Goal: Task Accomplishment & Management: Manage account settings

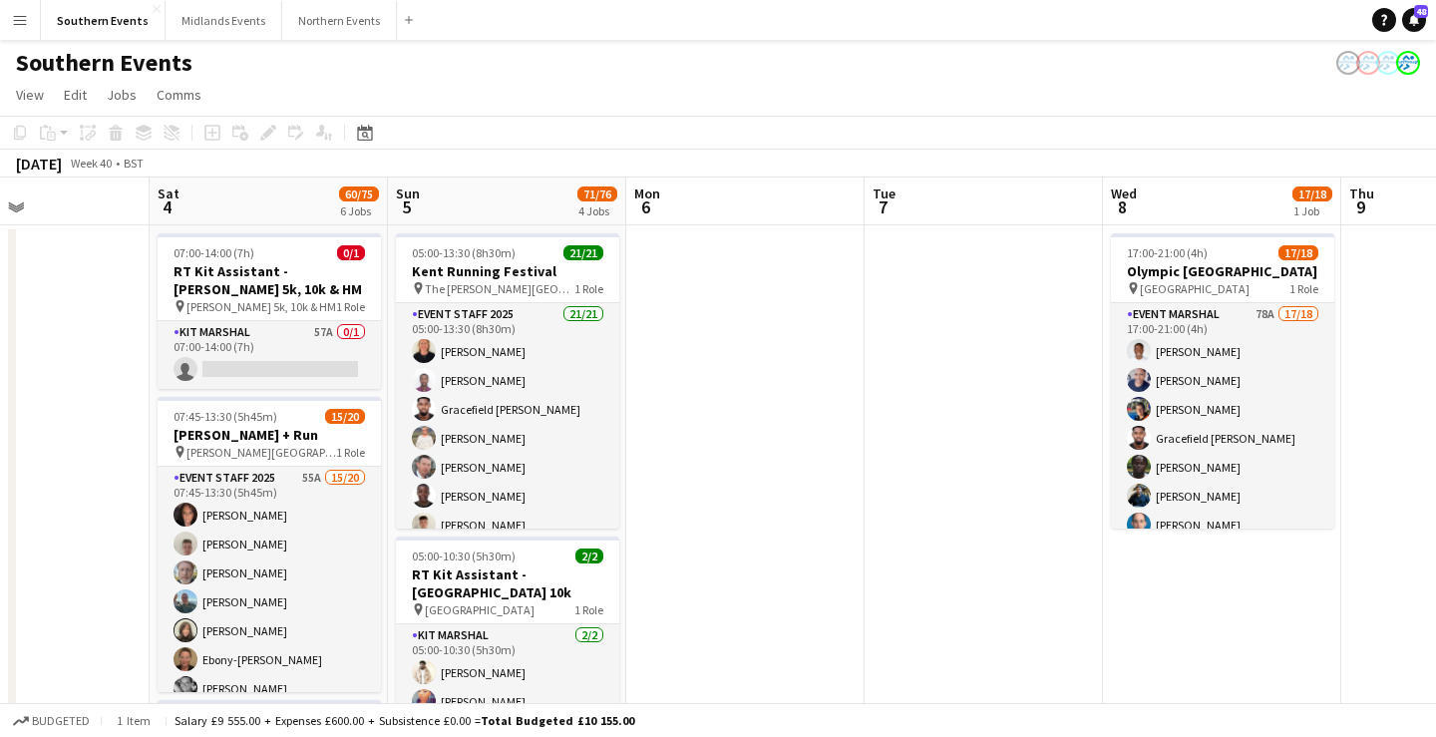
scroll to position [0, 563]
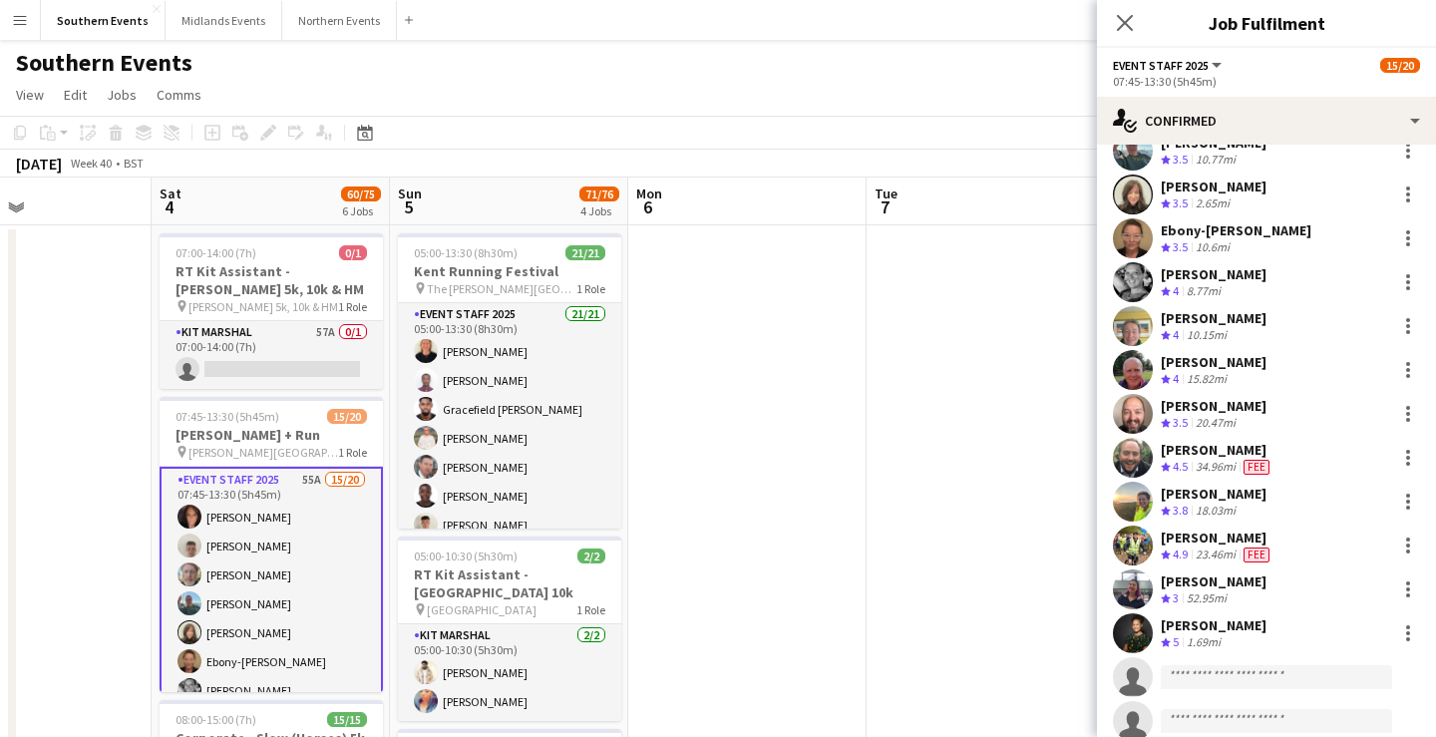
scroll to position [396, 0]
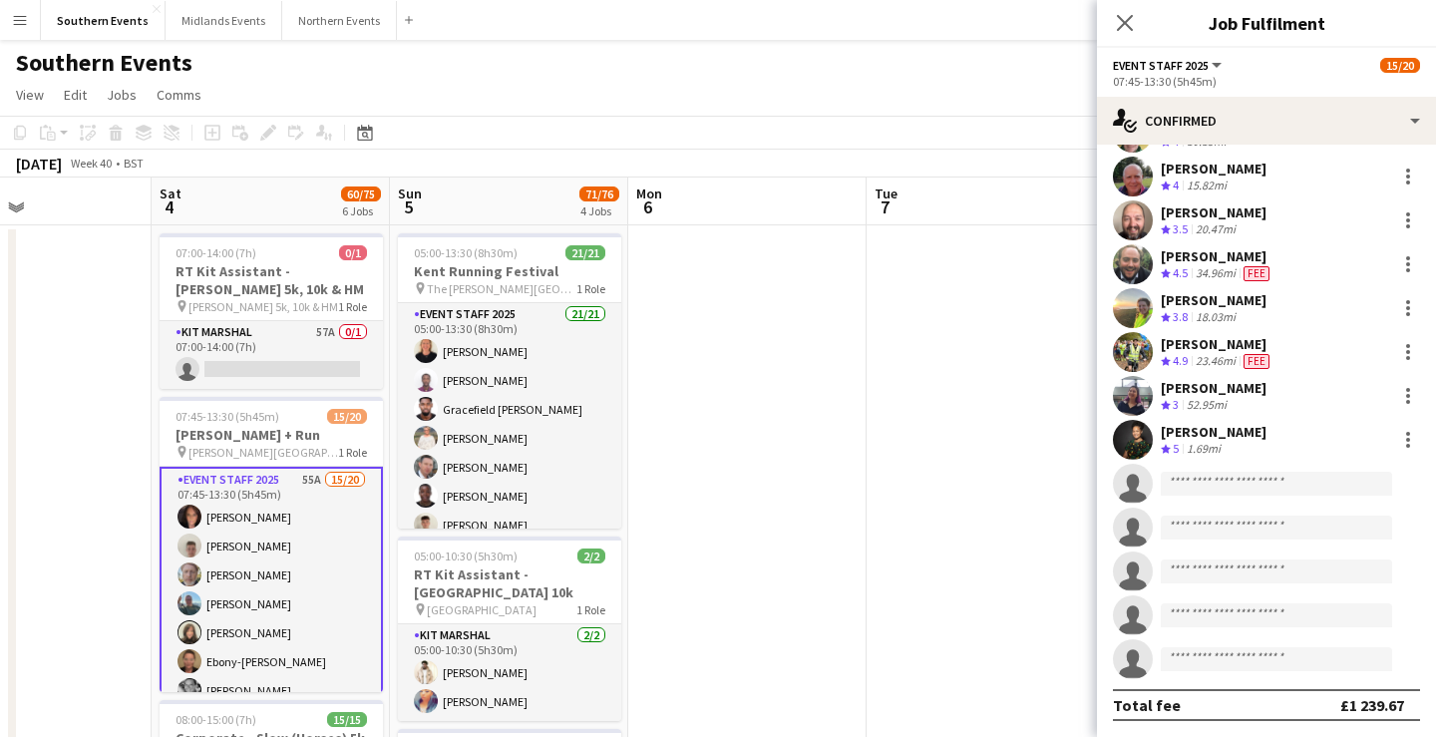
click at [1227, 436] on div "[PERSON_NAME]" at bounding box center [1214, 432] width 106 height 18
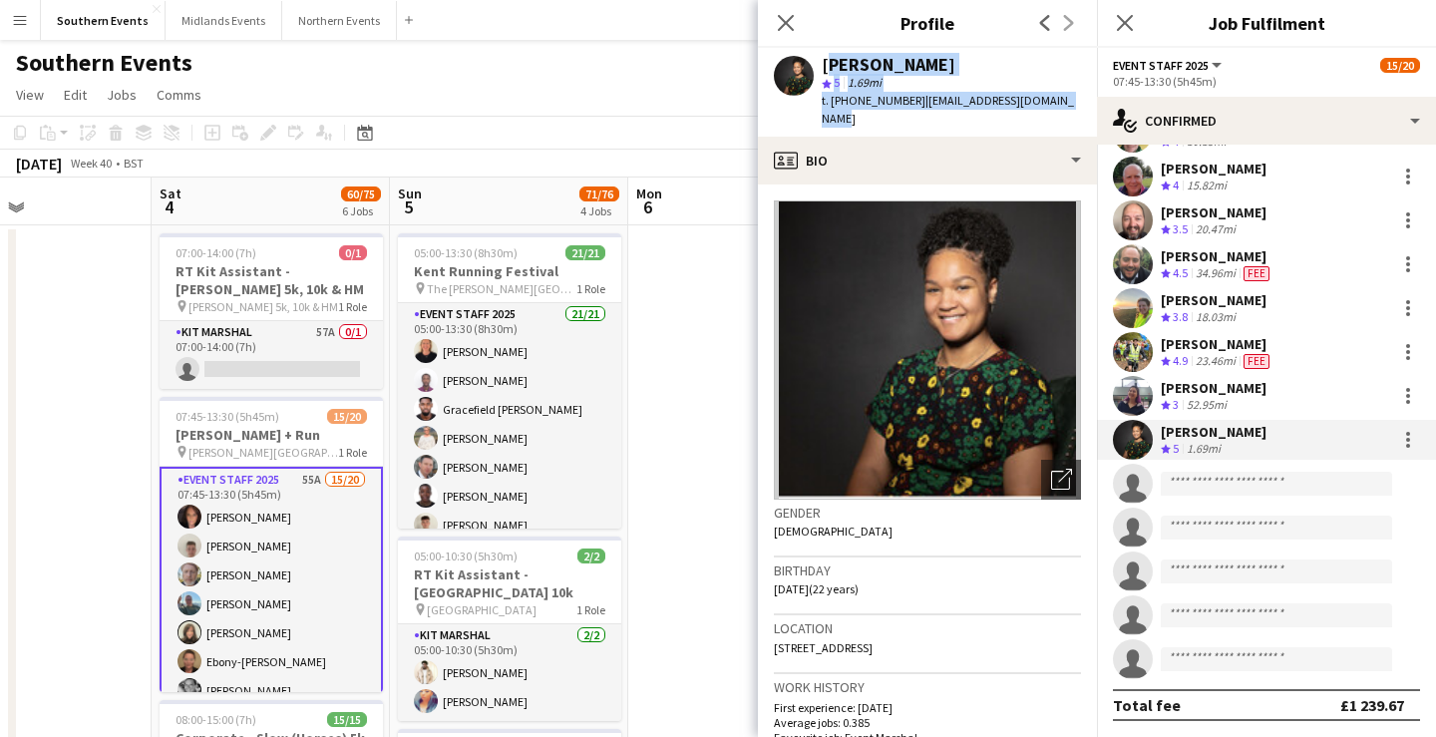
drag, startPoint x: 823, startPoint y: 67, endPoint x: 1064, endPoint y: 105, distance: 244.3
click at [1064, 106] on div "[PERSON_NAME] star 5 1.69mi t. [PHONE_NUMBER] | [EMAIL_ADDRESS][DOMAIN_NAME]" at bounding box center [927, 92] width 339 height 89
copy div "[PERSON_NAME] star 5 1.69mi t. [PHONE_NUMBER] | [EMAIL_ADDRESS][DOMAIN_NAME]"
click at [785, 21] on icon at bounding box center [785, 22] width 19 height 19
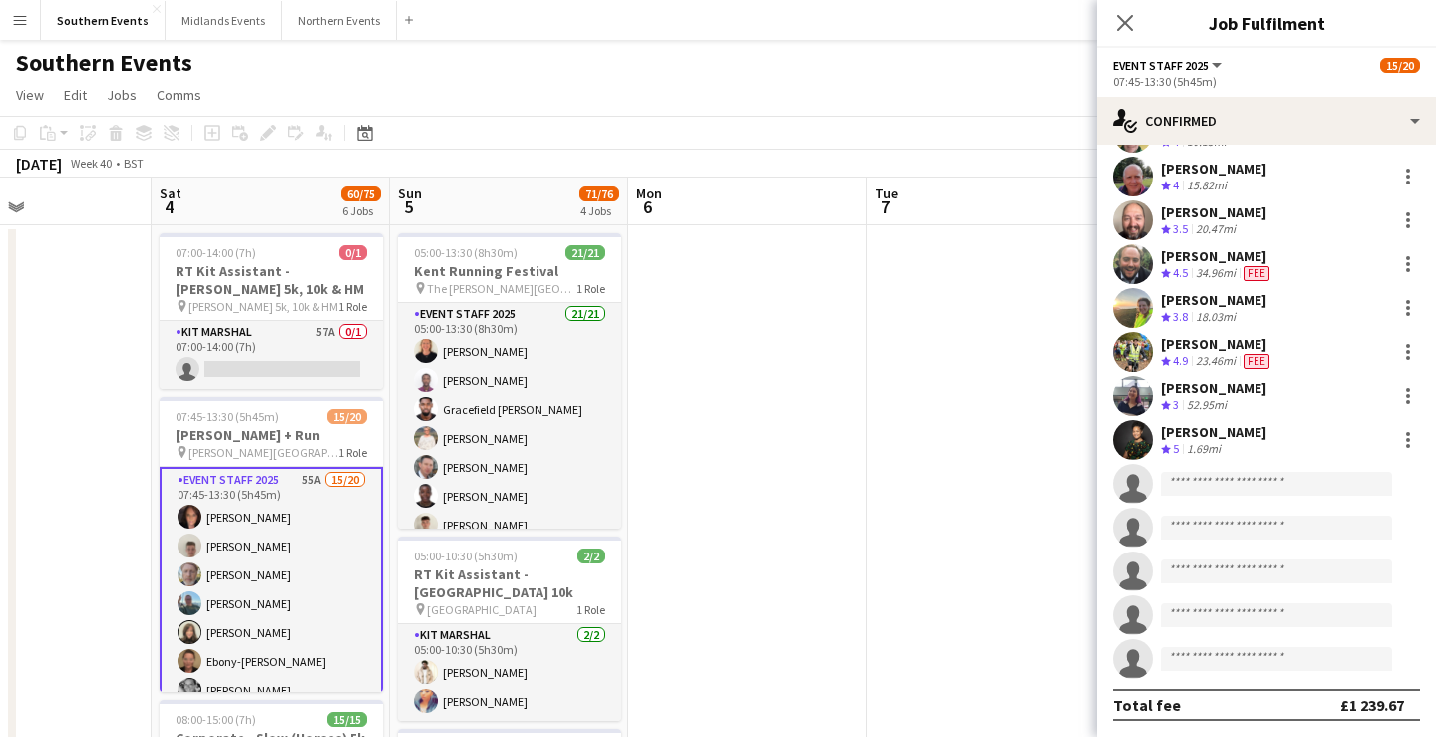
click at [9, 24] on button "Menu" at bounding box center [20, 20] width 40 height 40
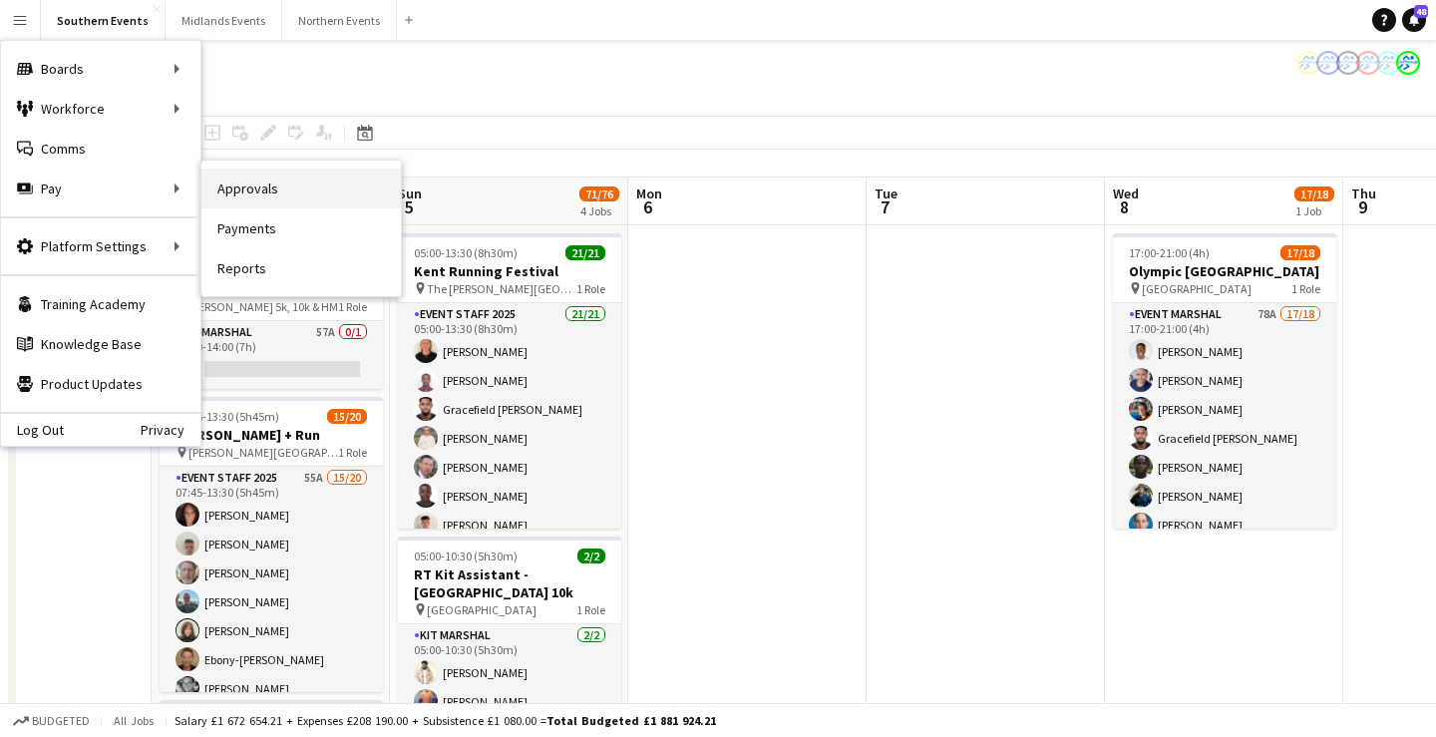
click at [275, 195] on link "Approvals" at bounding box center [300, 189] width 199 height 40
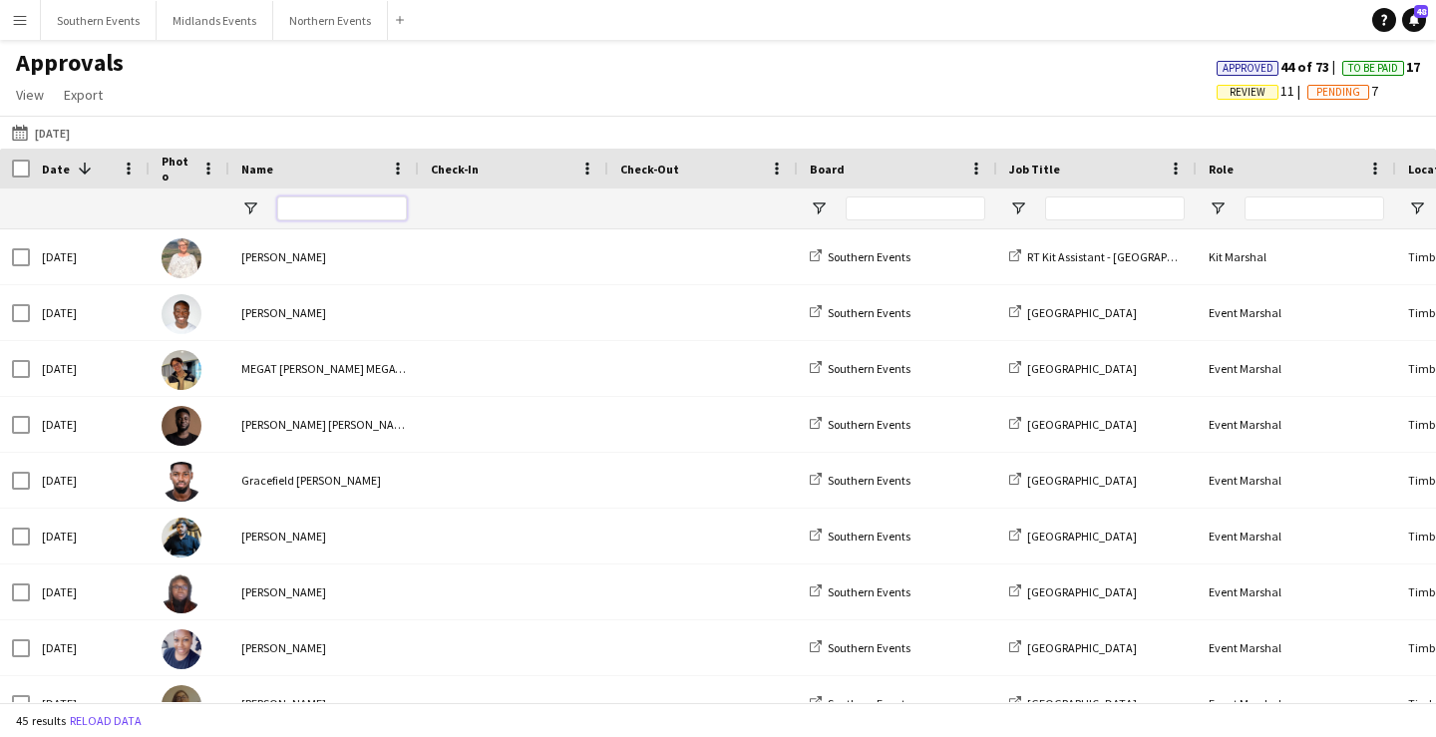
click at [305, 208] on input "Name Filter Input" at bounding box center [342, 208] width 130 height 24
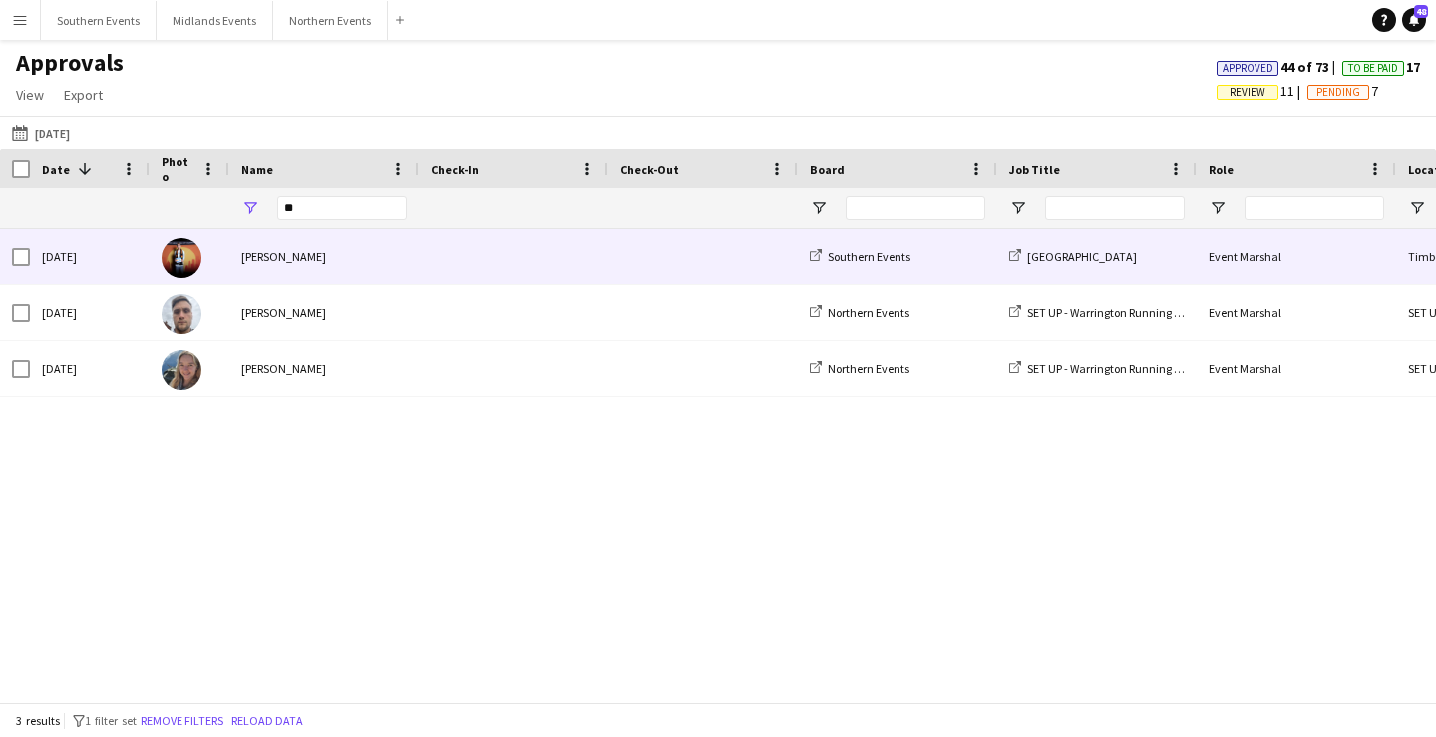
click at [353, 273] on div "[PERSON_NAME]" at bounding box center [323, 256] width 189 height 55
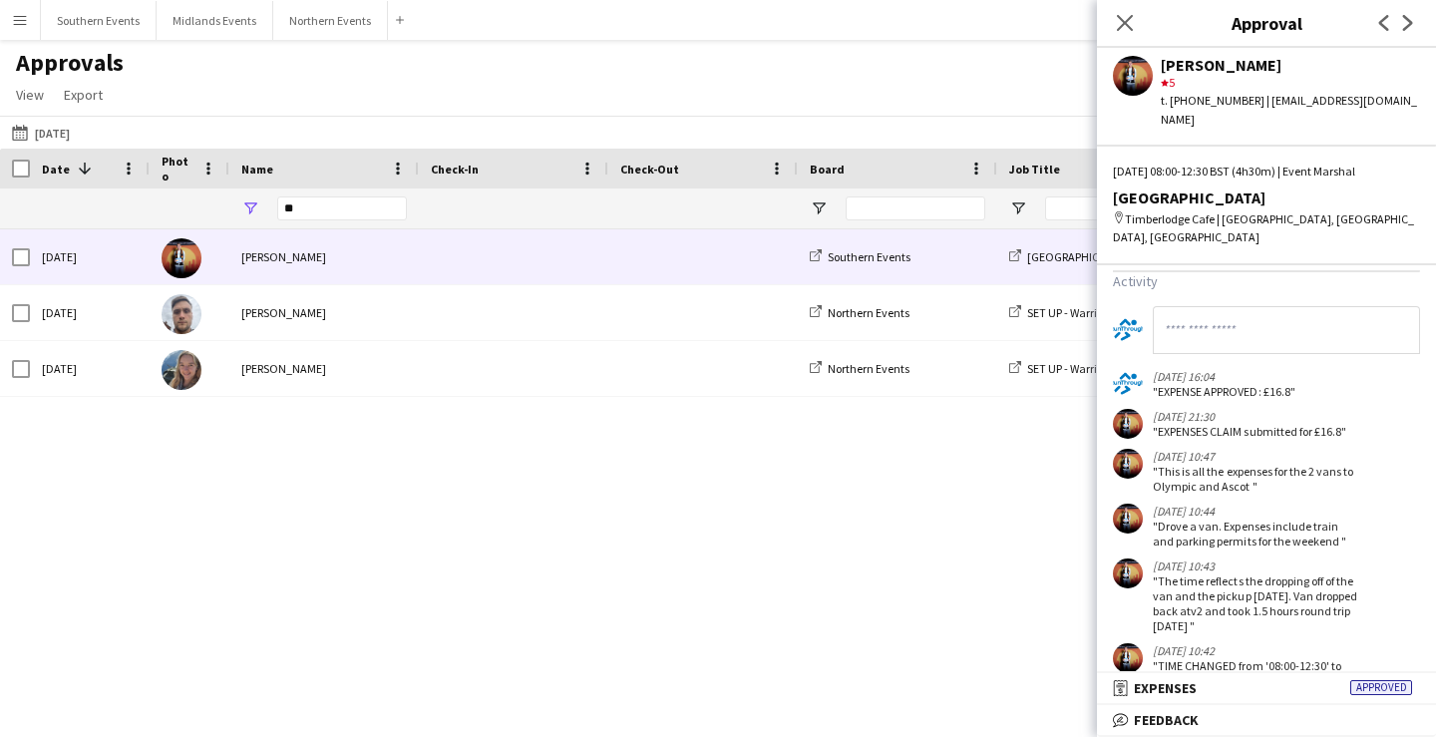
scroll to position [792, 0]
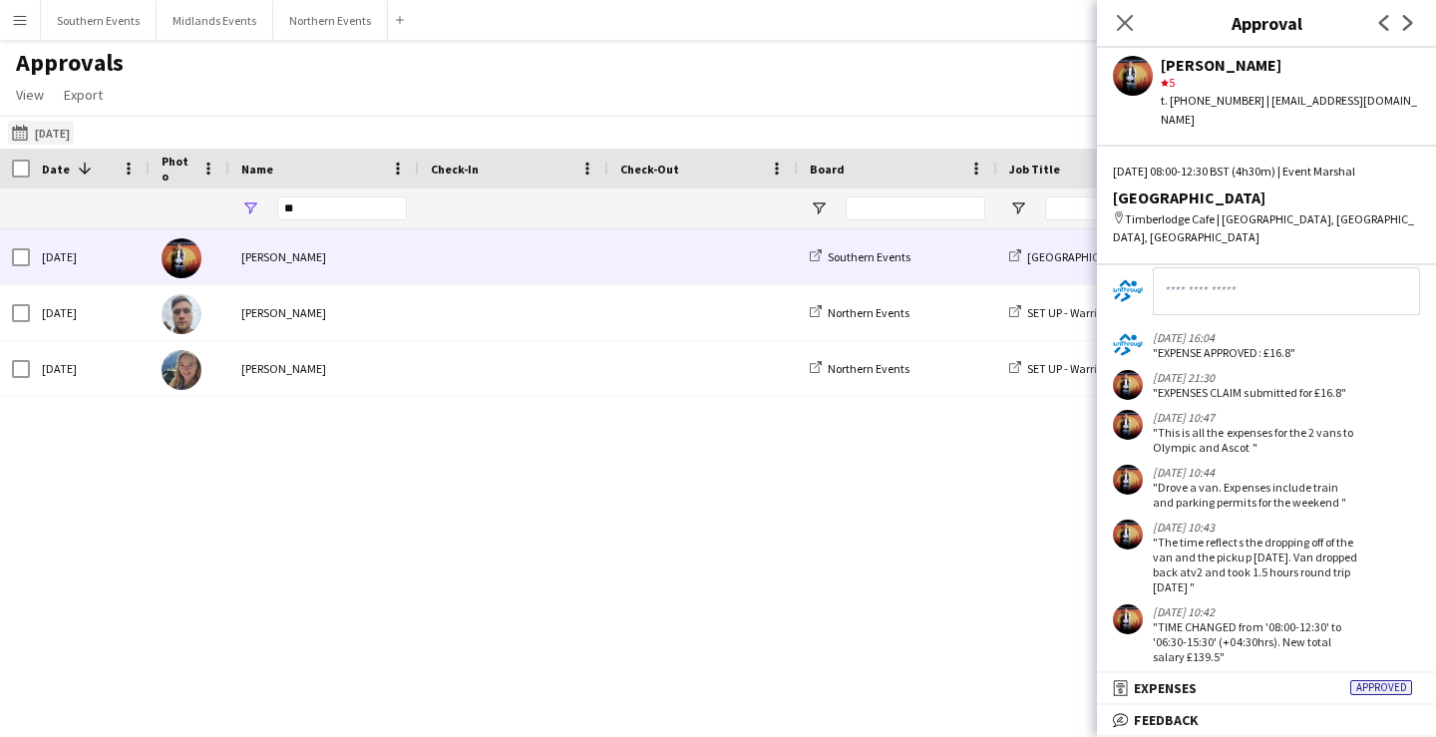
click at [60, 133] on button "[DATE] [DATE]" at bounding box center [41, 133] width 66 height 24
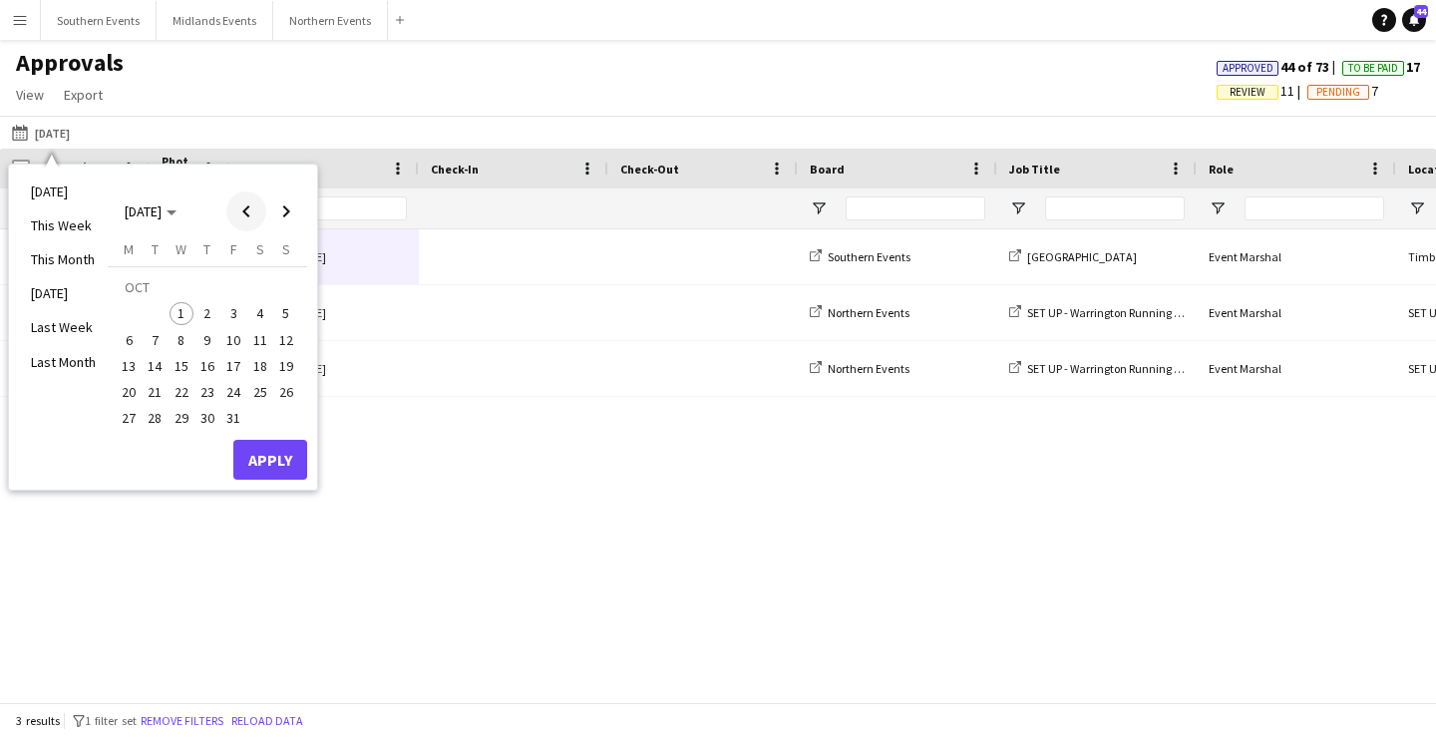
click at [238, 210] on span "Previous month" at bounding box center [246, 211] width 40 height 40
click at [263, 363] on span "20" at bounding box center [260, 366] width 24 height 24
click at [282, 363] on span "21" at bounding box center [286, 366] width 24 height 24
click at [278, 458] on button "Apply" at bounding box center [270, 460] width 74 height 40
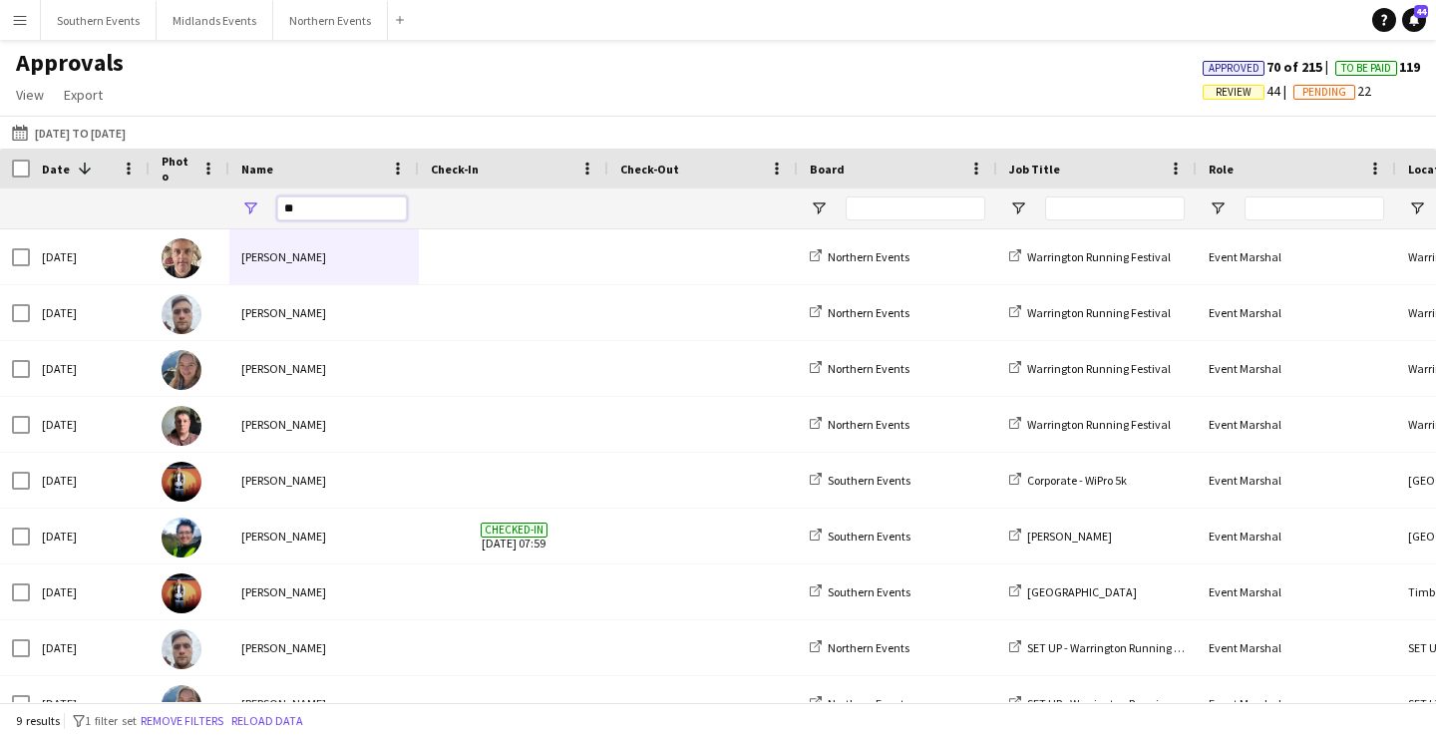
click at [327, 201] on input "**" at bounding box center [342, 208] width 130 height 24
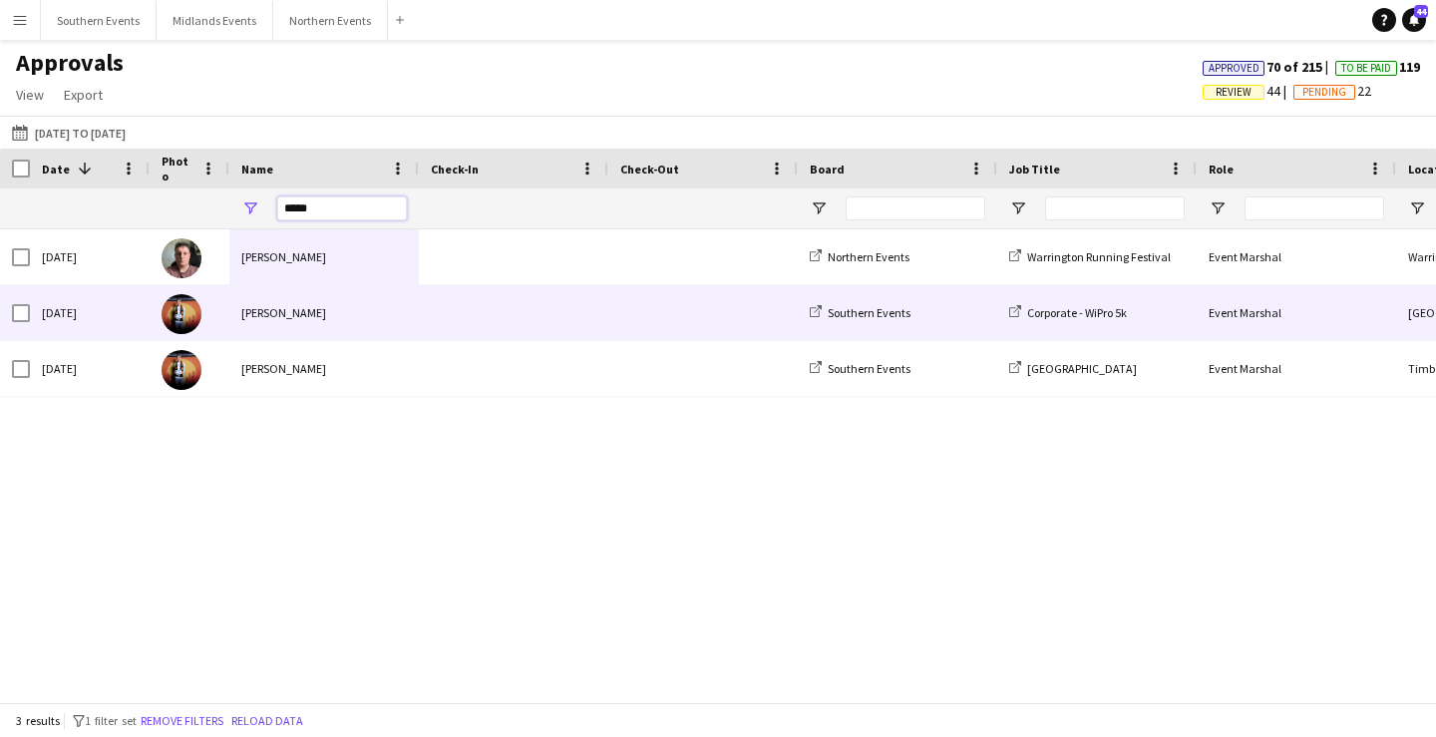
type input "*****"
click at [405, 301] on div "[PERSON_NAME]" at bounding box center [323, 312] width 189 height 55
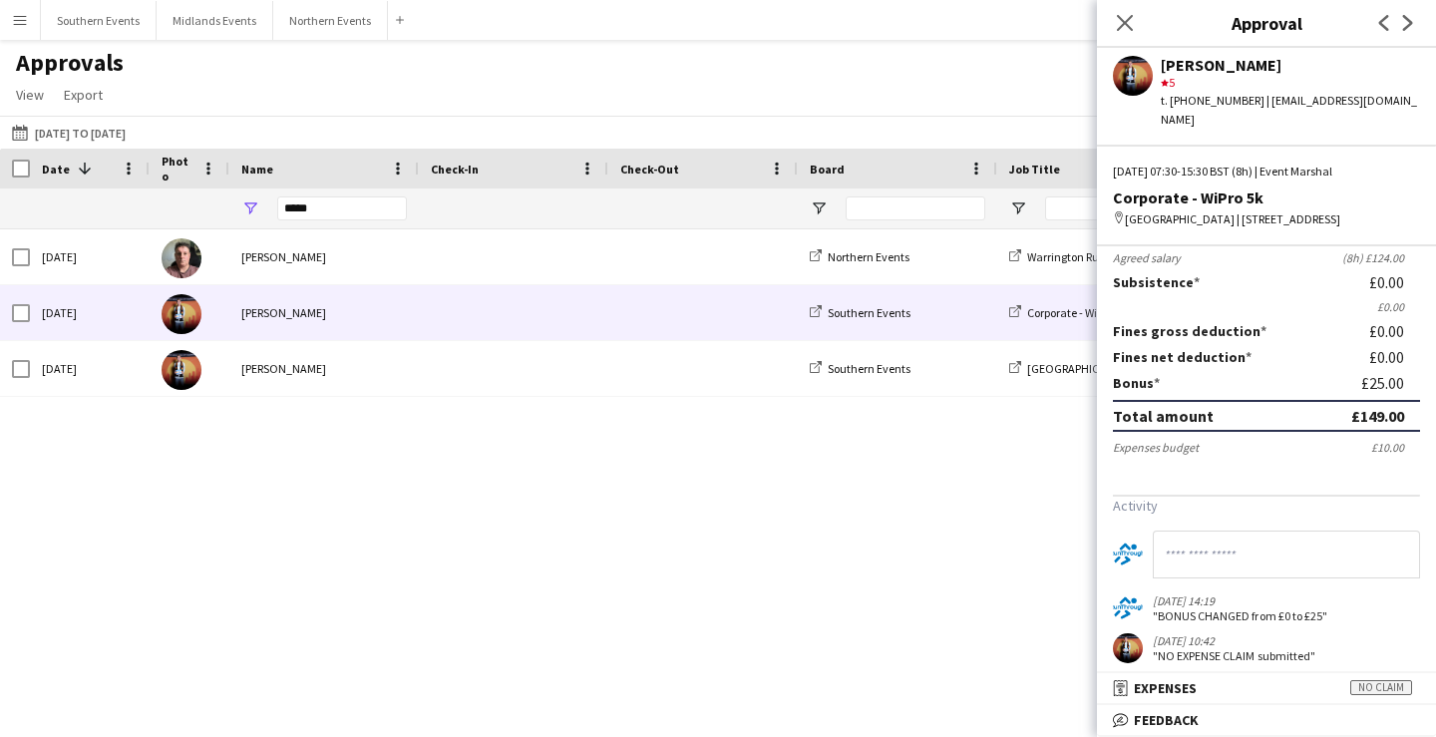
scroll to position [285, 0]
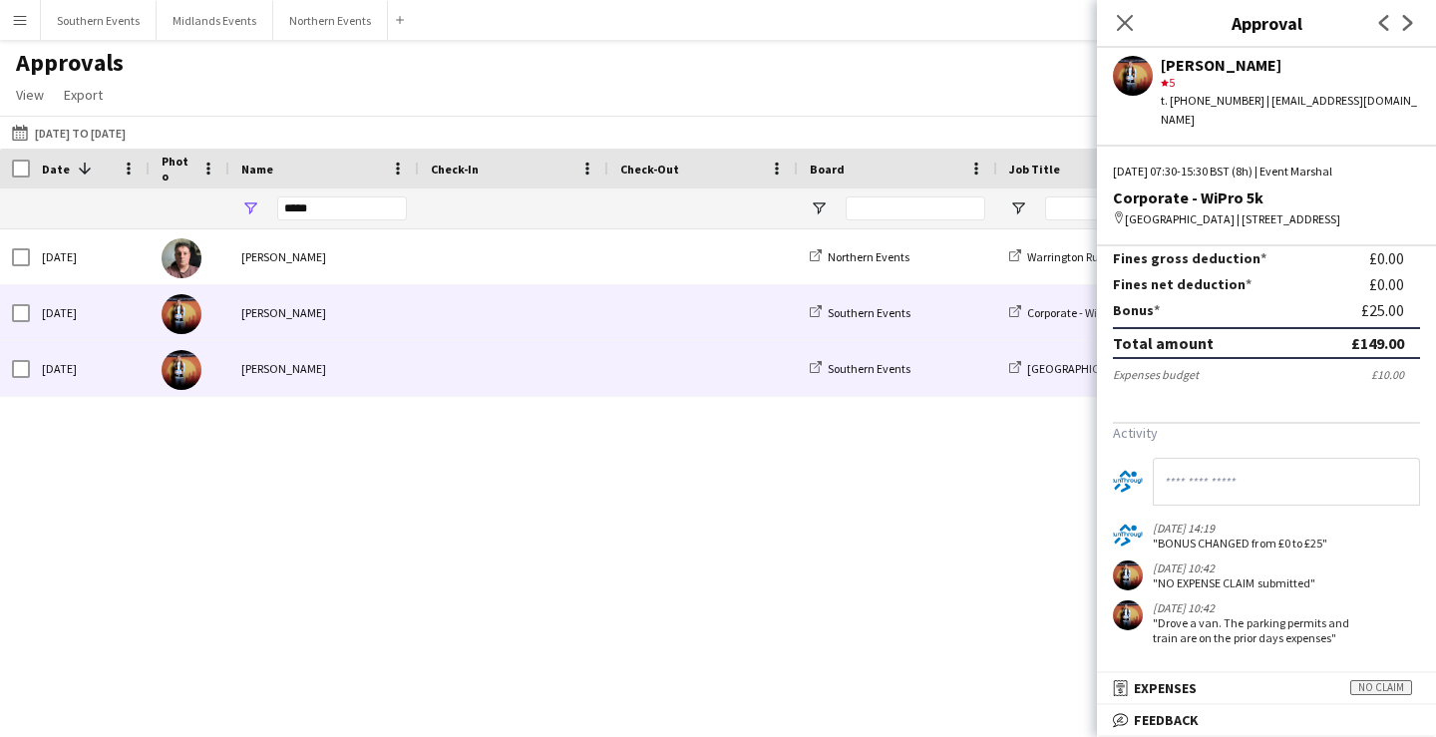
click at [449, 363] on span at bounding box center [514, 368] width 166 height 55
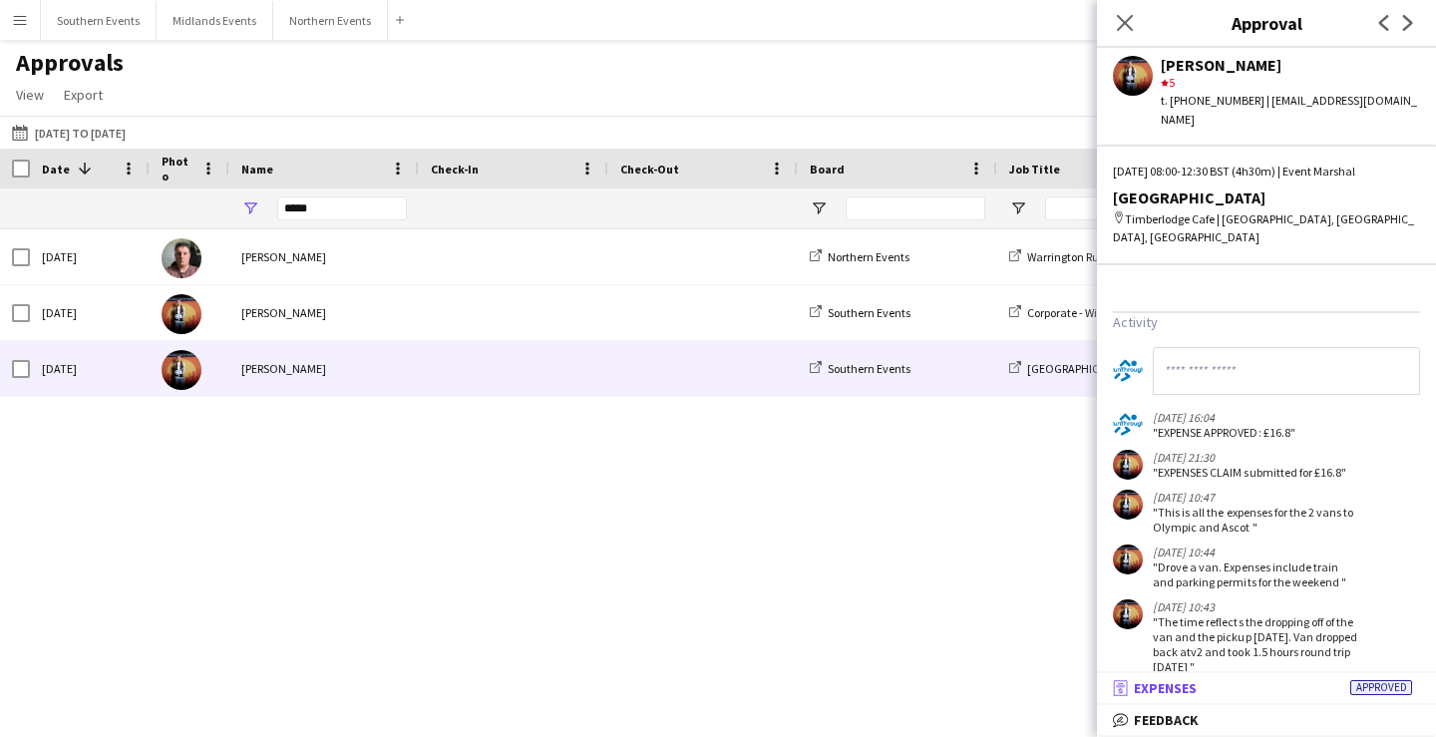
click at [1253, 685] on mat-panel-title "receipt Expenses Approved" at bounding box center [1262, 688] width 331 height 18
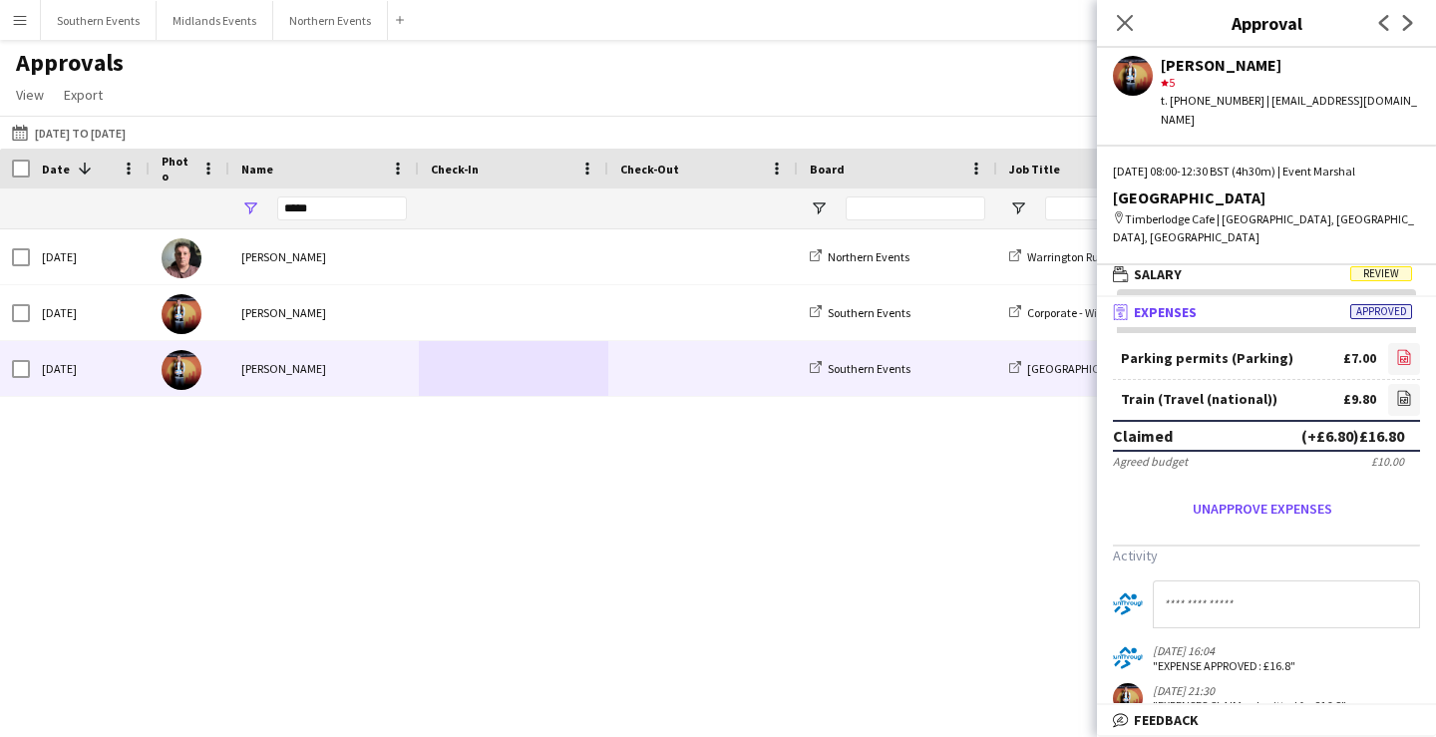
click at [1407, 356] on icon at bounding box center [1404, 359] width 8 height 6
click at [1399, 390] on icon "file-image" at bounding box center [1404, 398] width 16 height 16
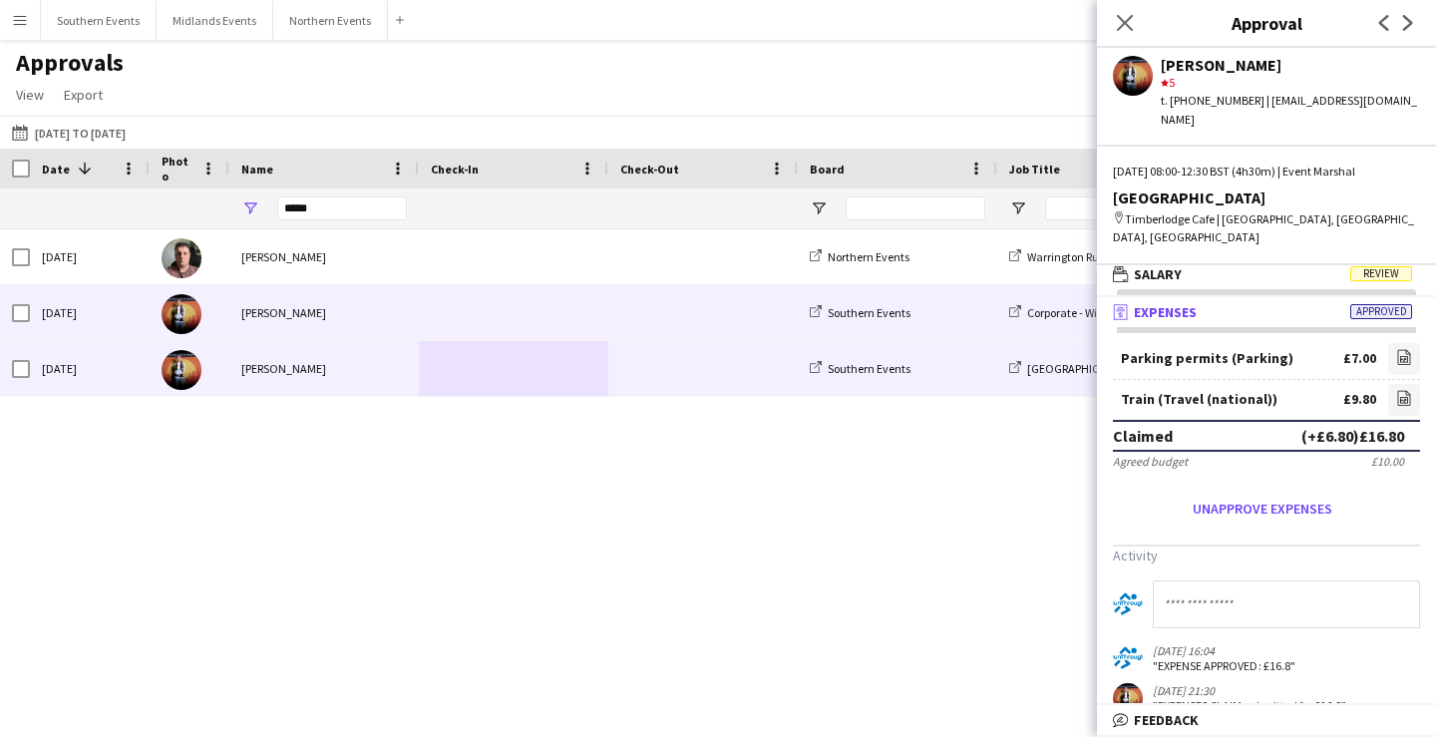
click at [701, 312] on span at bounding box center [703, 312] width 166 height 55
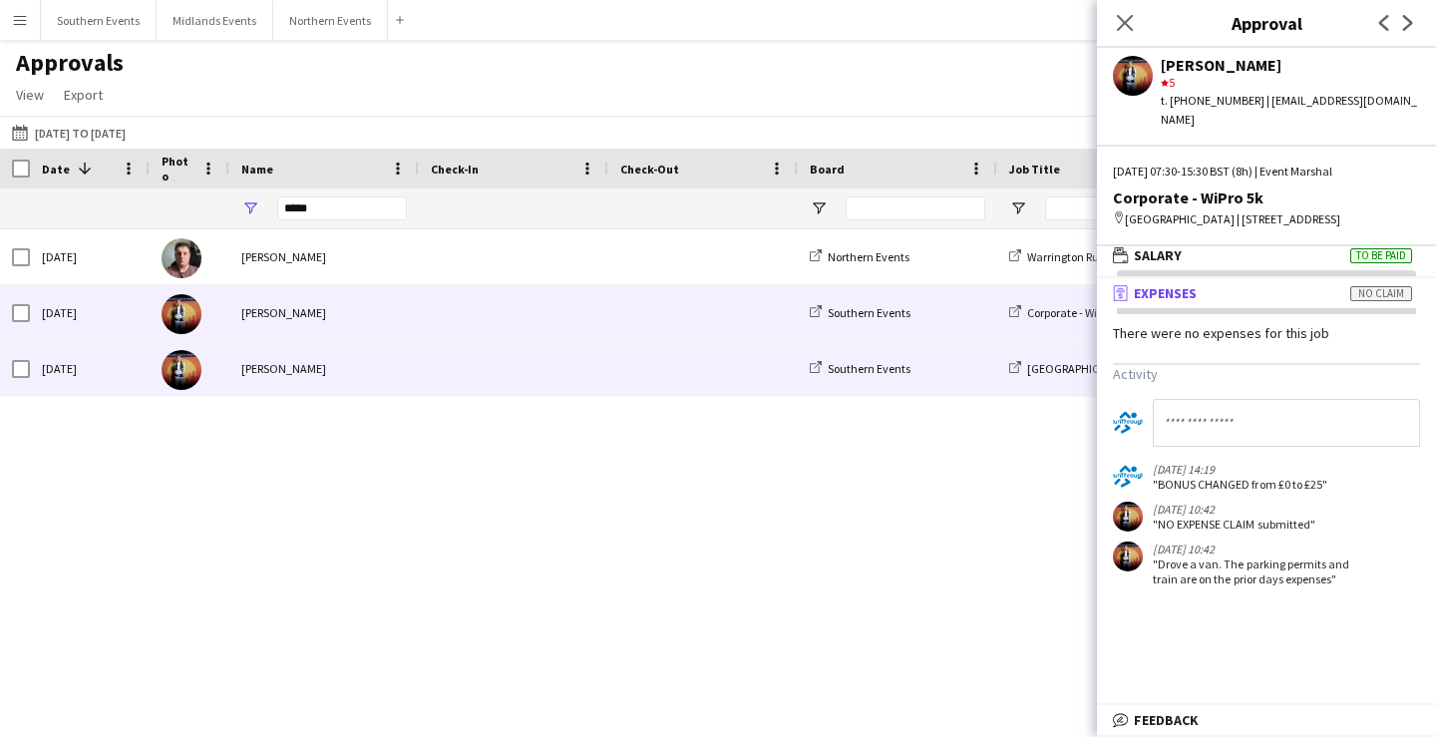
click at [705, 375] on span at bounding box center [703, 368] width 166 height 55
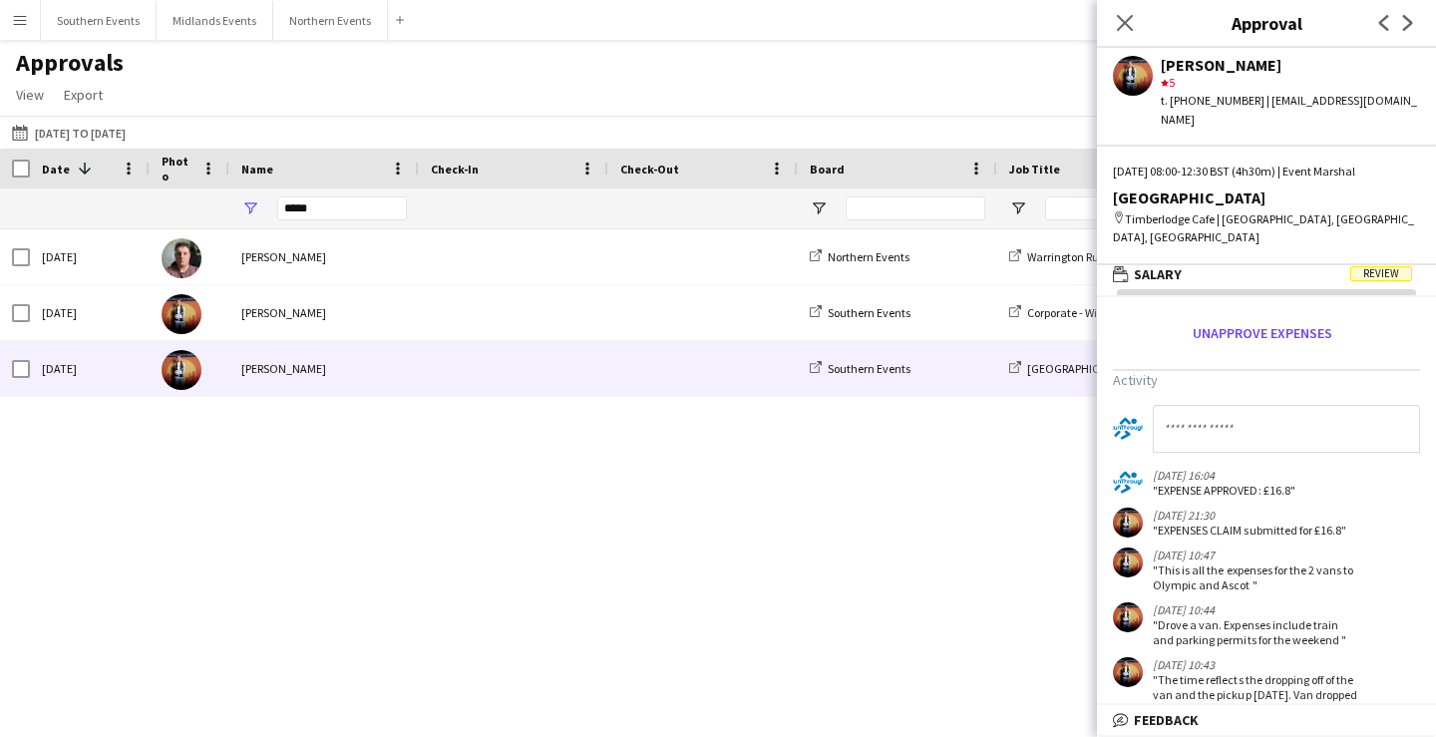
scroll to position [281, 0]
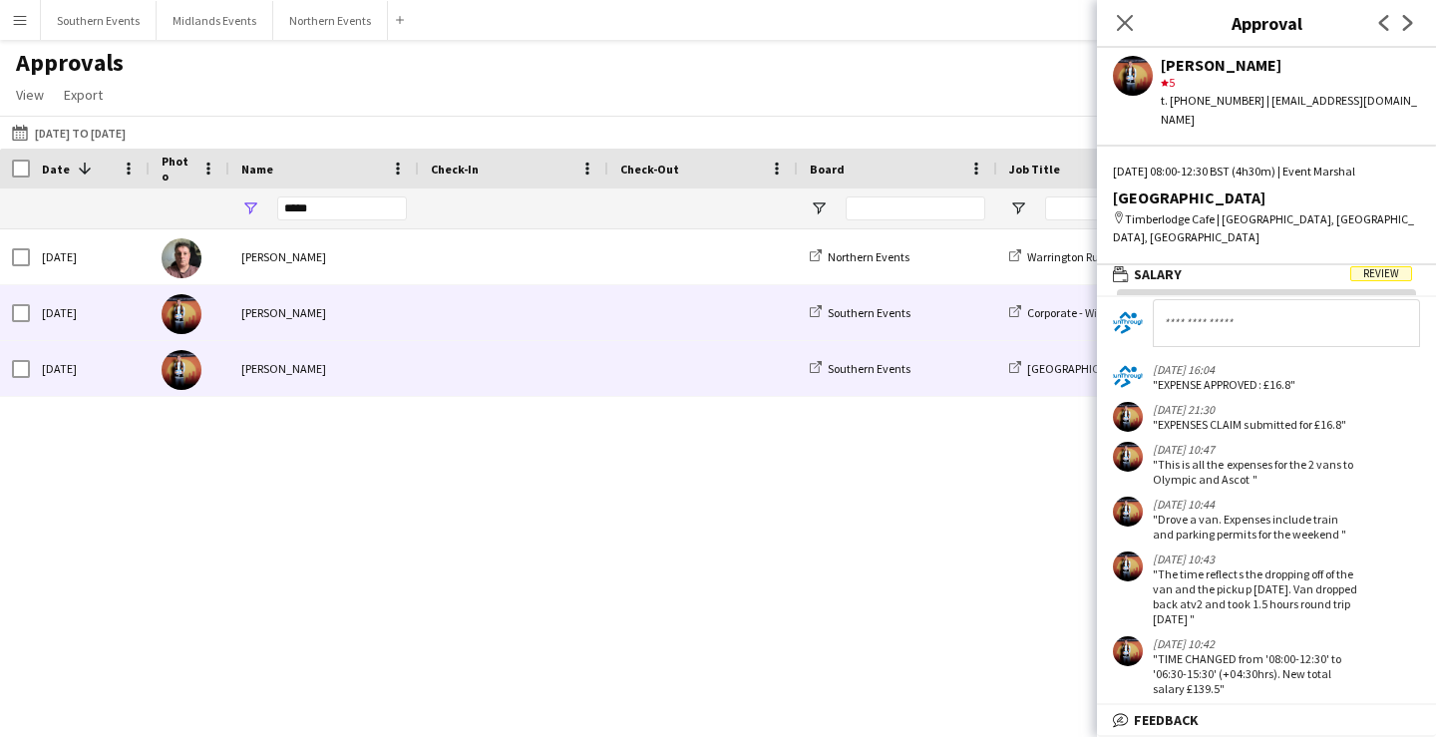
click at [722, 317] on span at bounding box center [703, 312] width 166 height 55
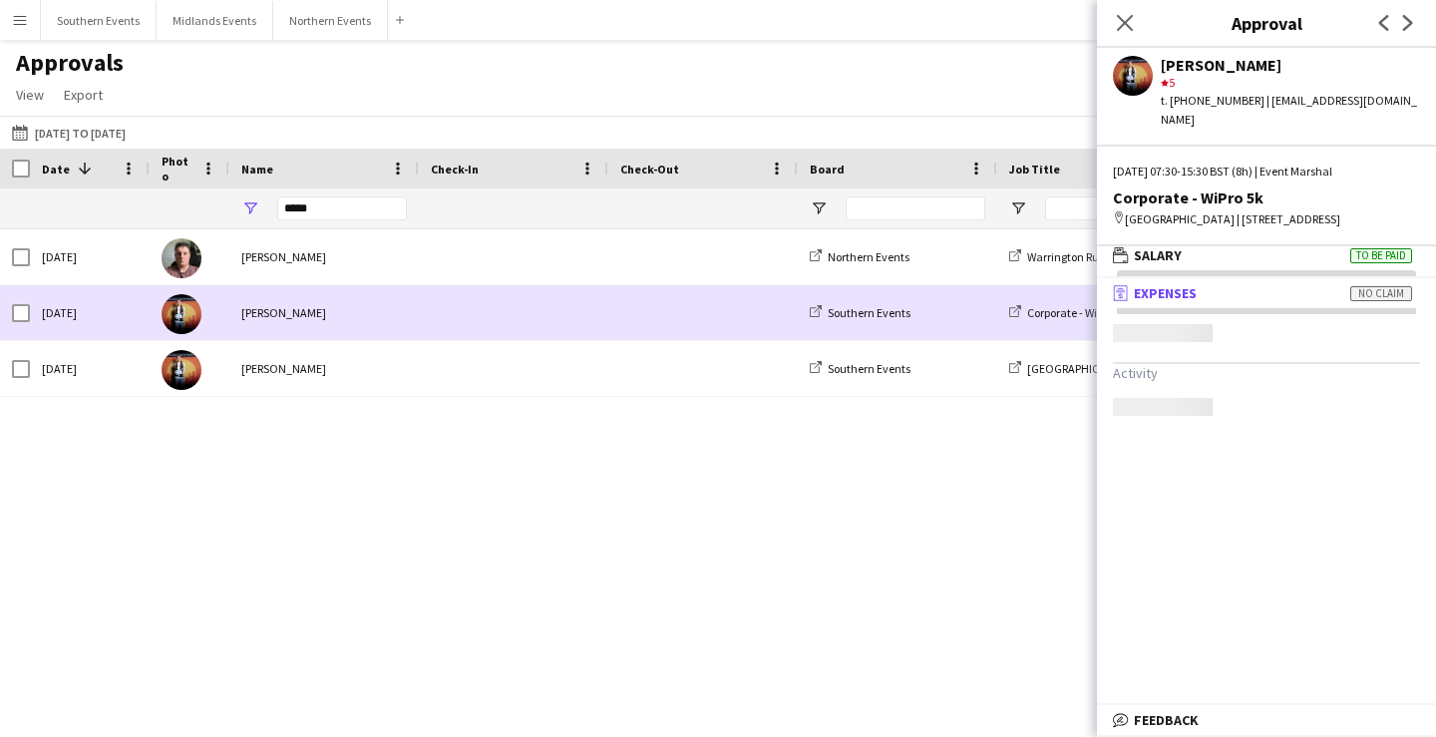
scroll to position [0, 0]
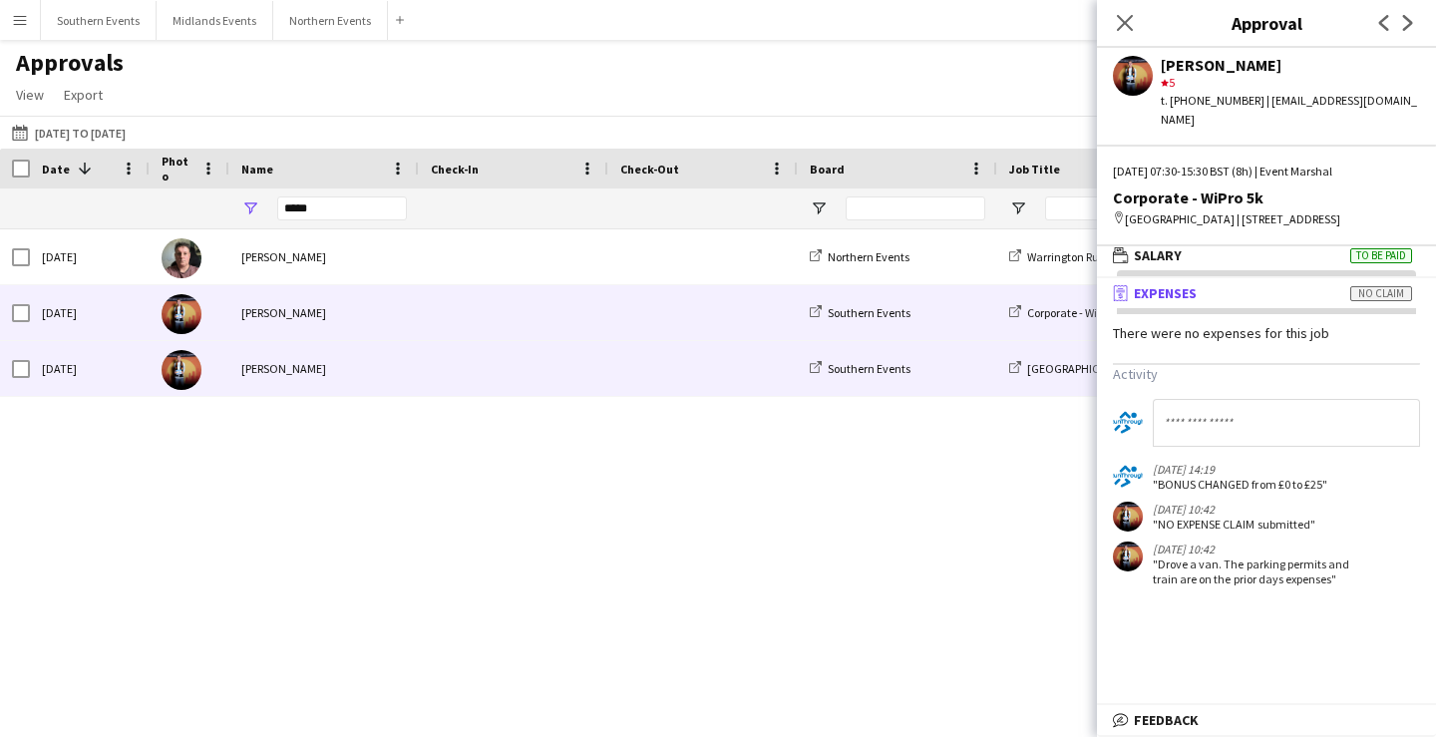
click at [689, 360] on span at bounding box center [703, 368] width 166 height 55
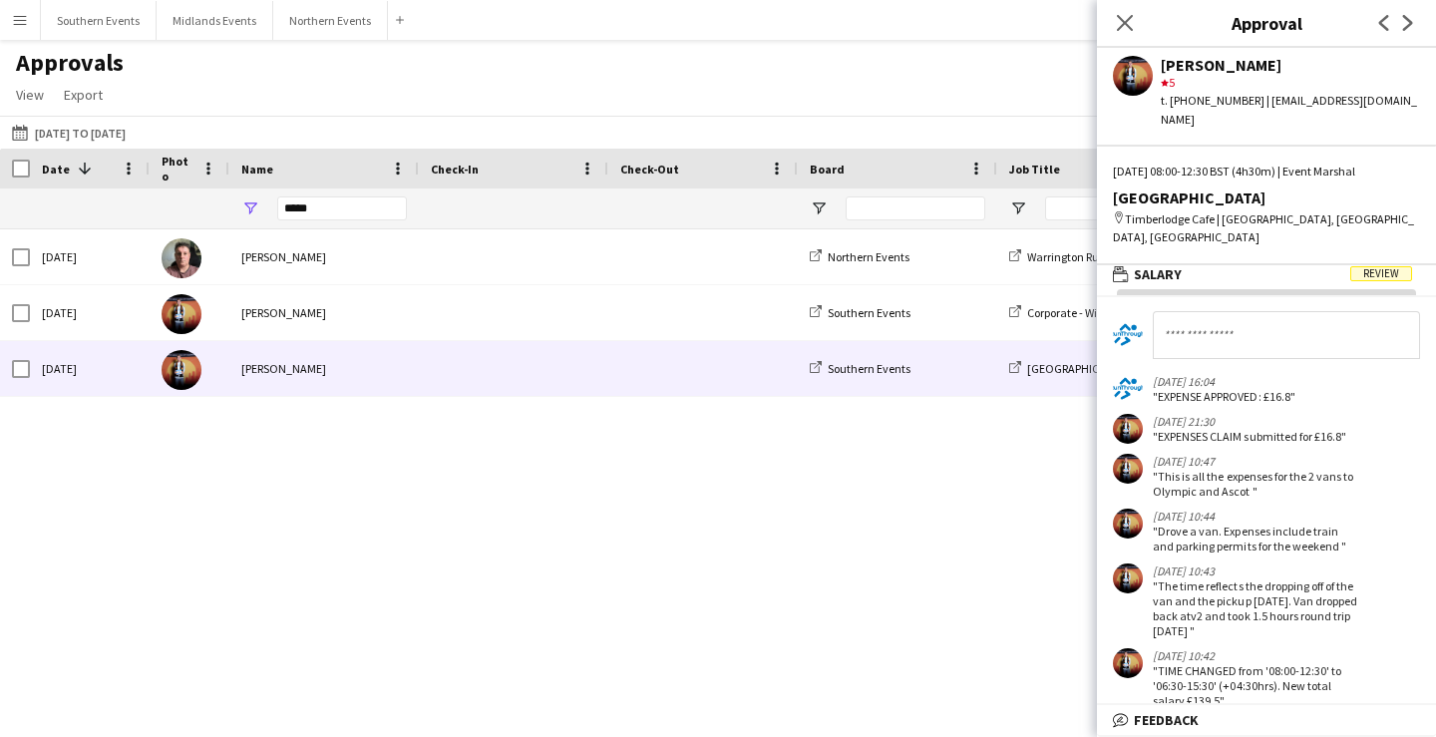
scroll to position [281, 0]
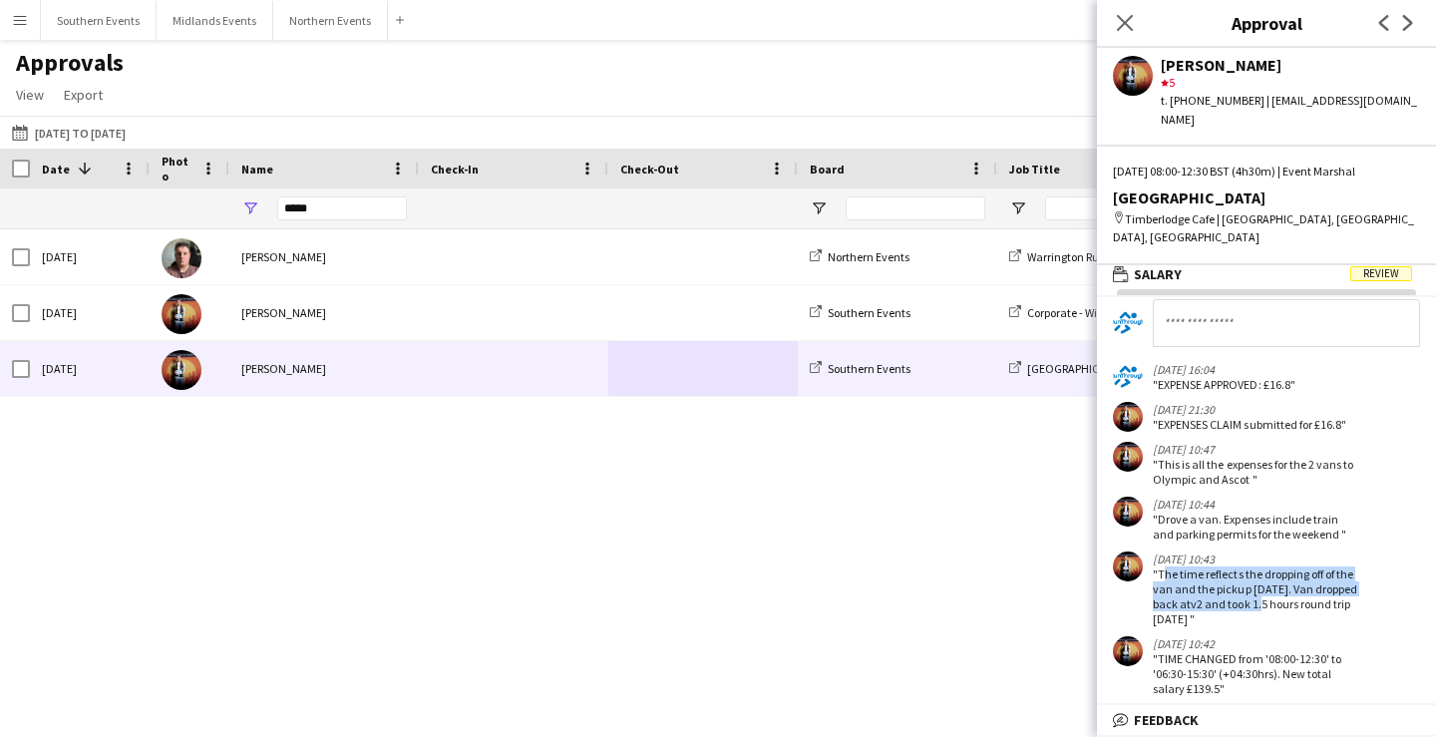
drag, startPoint x: 1161, startPoint y: 553, endPoint x: 1285, endPoint y: 591, distance: 130.3
click at [1285, 591] on div ""The time reflects the dropping off of the van and the pickup [DATE]. Van dropp…" at bounding box center [1255, 596] width 205 height 60
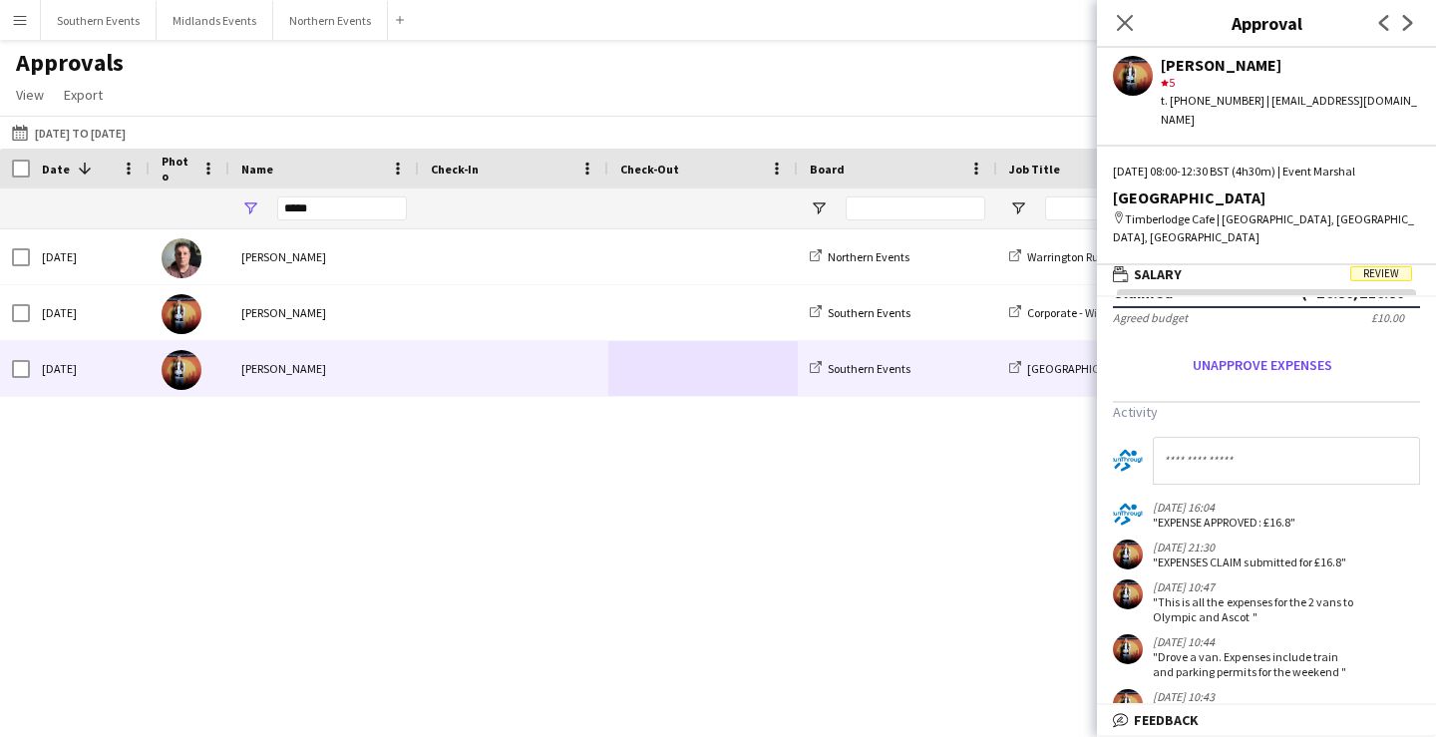
scroll to position [0, 0]
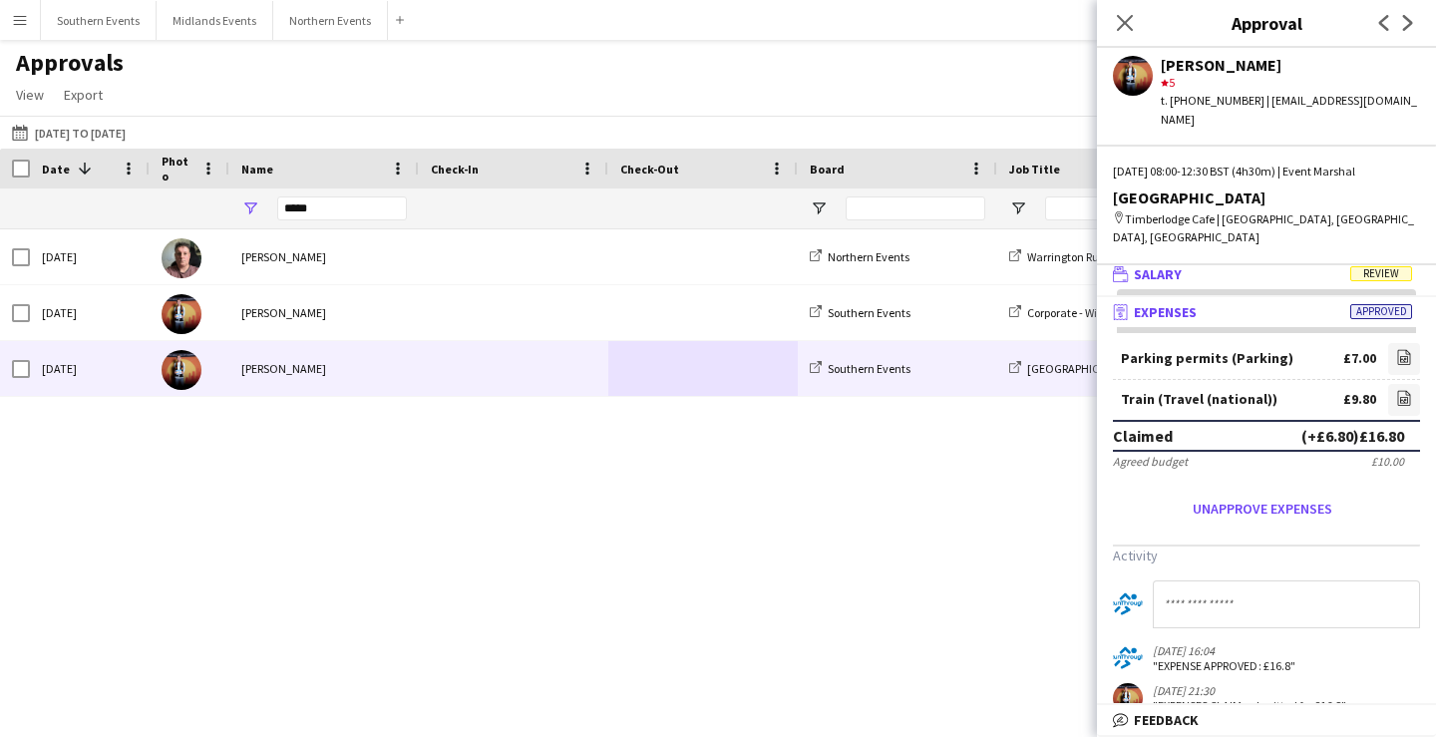
click at [1264, 265] on mat-panel-title "wallet Salary Review" at bounding box center [1262, 274] width 331 height 18
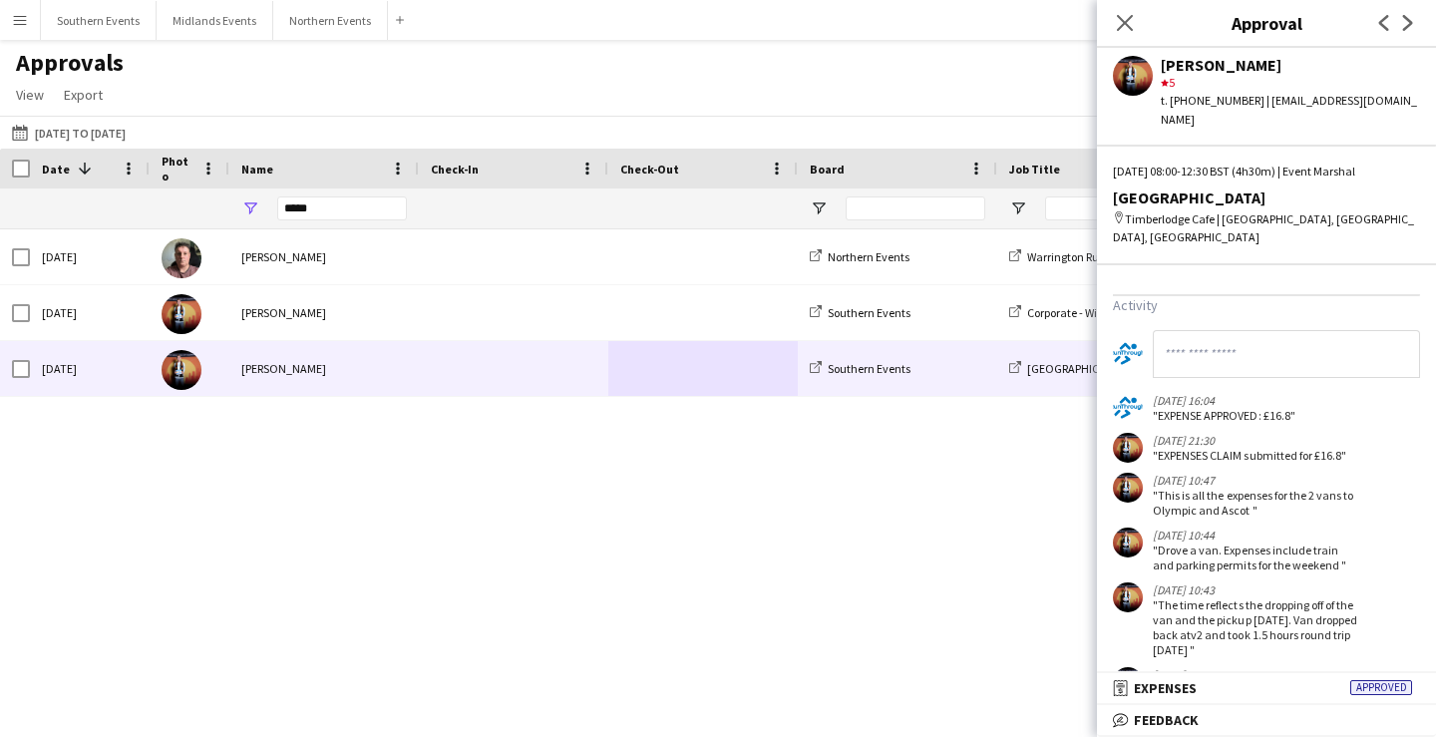
scroll to position [792, 0]
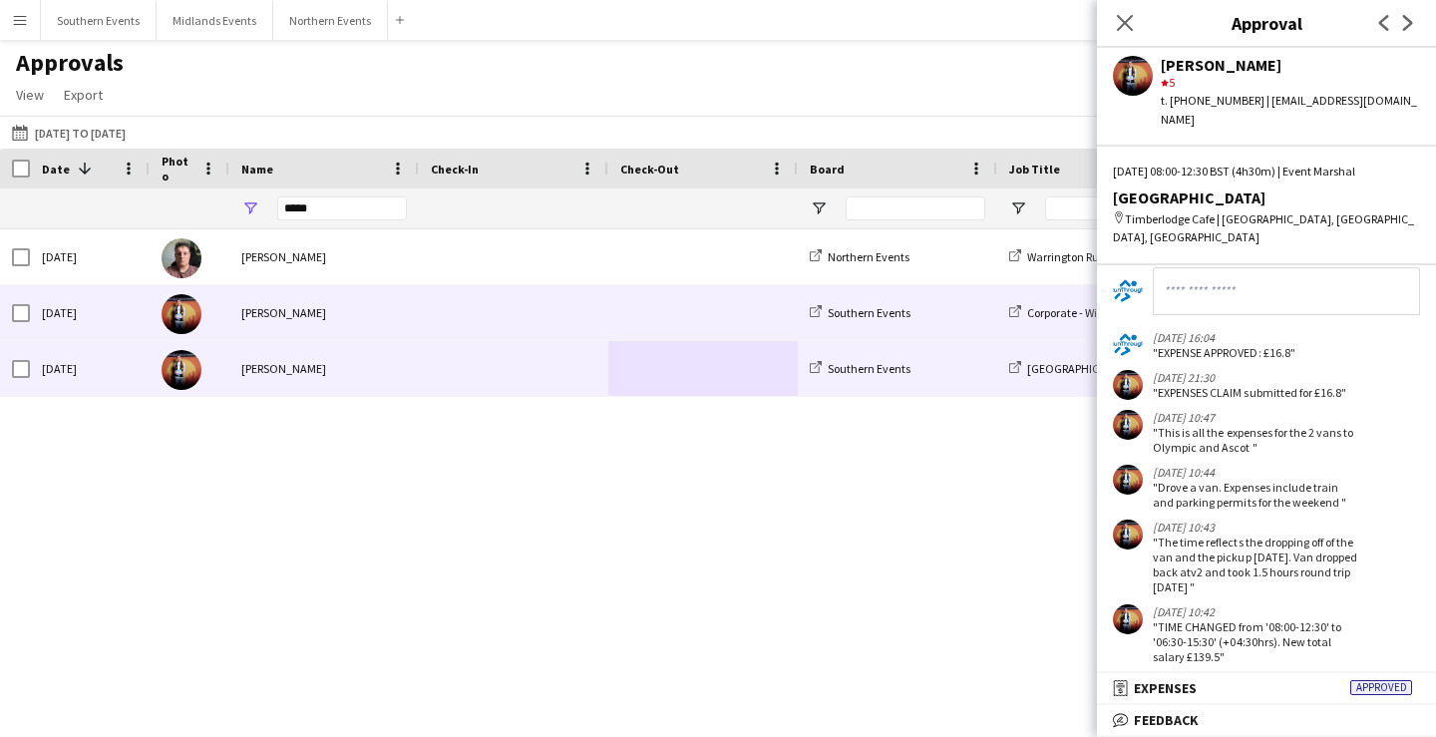
click at [956, 323] on div "Southern Events" at bounding box center [897, 312] width 199 height 55
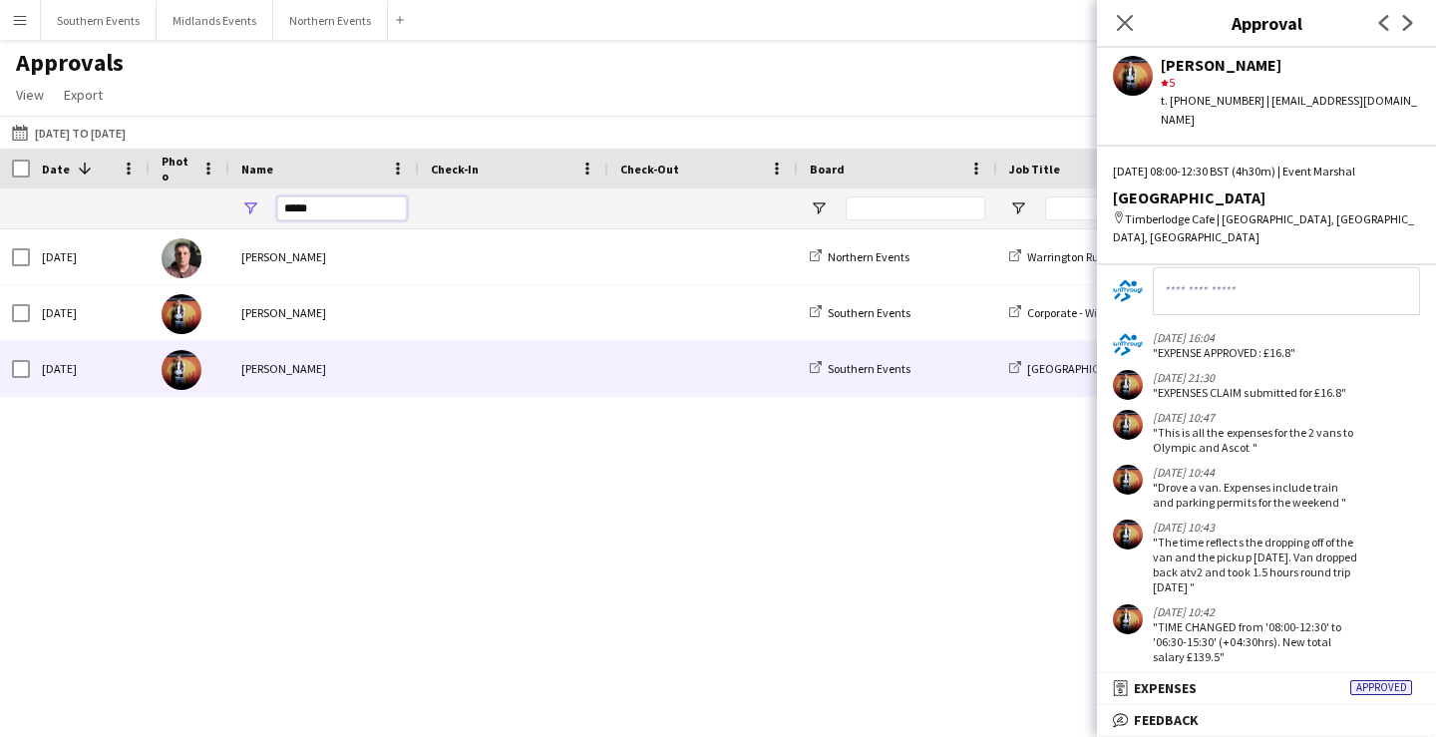
click at [300, 208] on input "*****" at bounding box center [342, 208] width 130 height 24
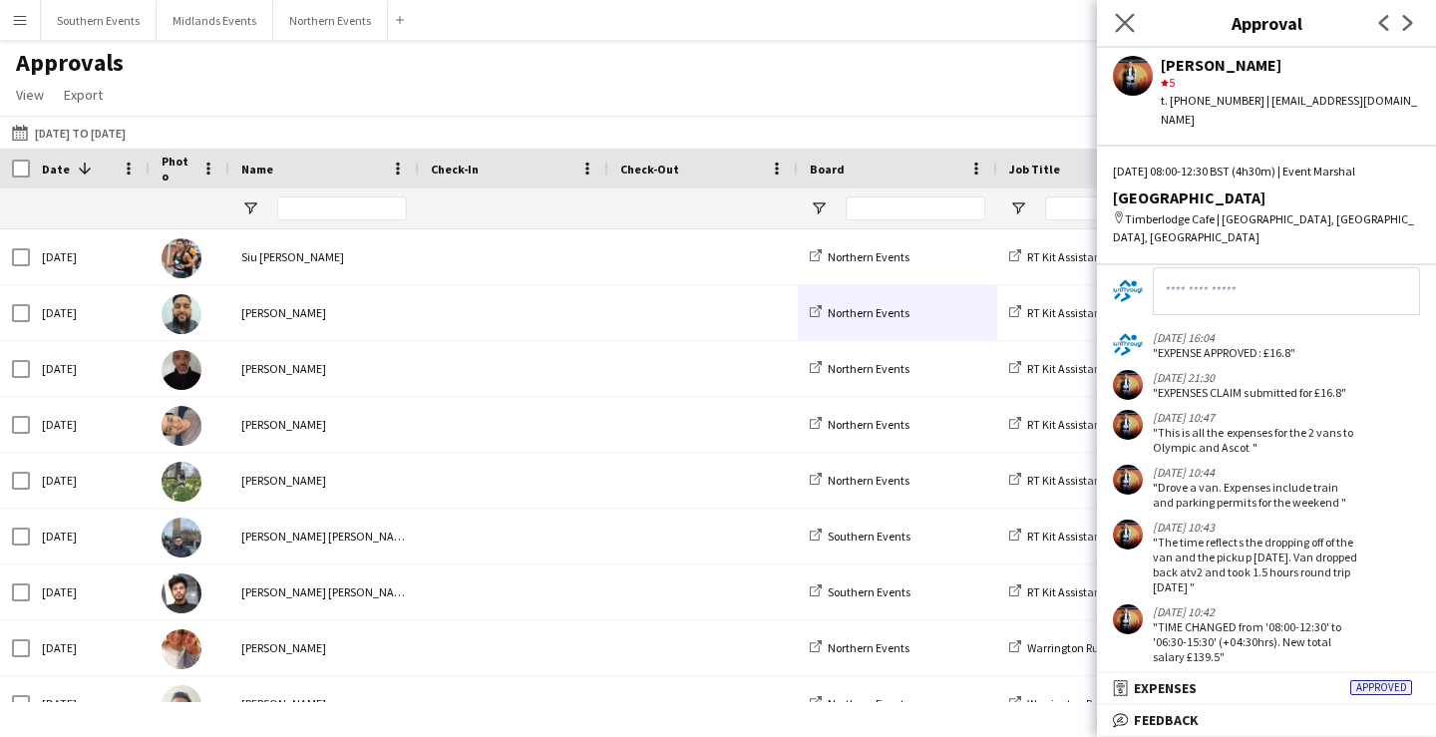
click at [1123, 9] on app-icon "Close pop-in" at bounding box center [1125, 23] width 29 height 29
